Goal: Obtain resource: Download file/media

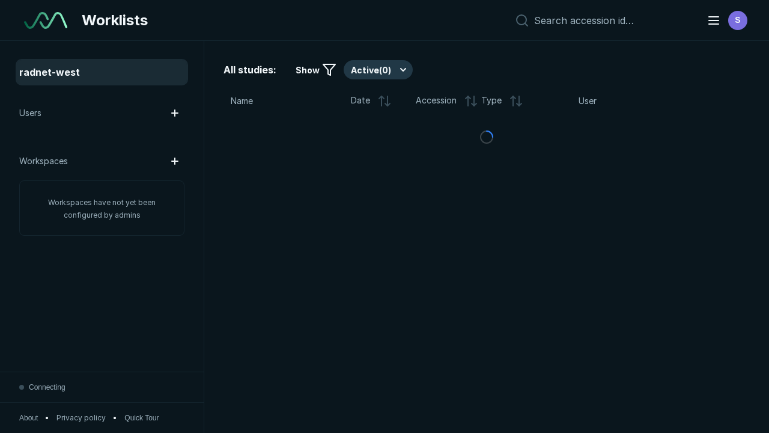
scroll to position [3282, 5007]
